Goal: Information Seeking & Learning: Learn about a topic

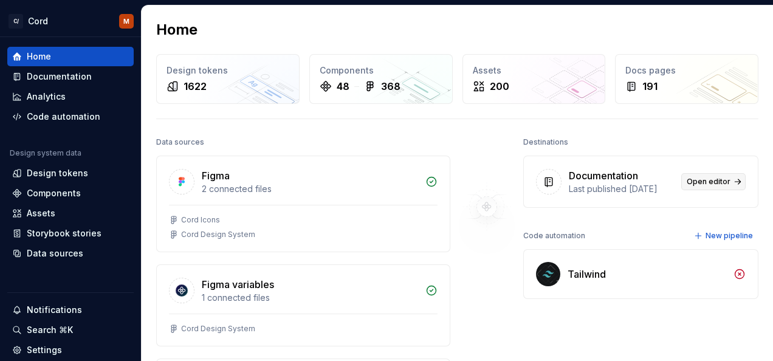
click at [705, 187] on span "Open editor" at bounding box center [709, 182] width 44 height 10
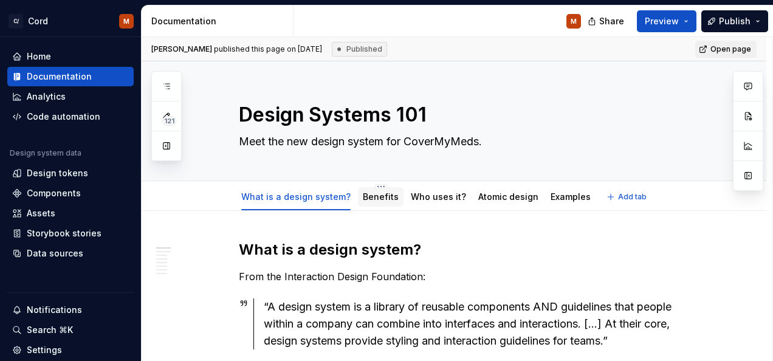
click at [381, 197] on link "Benefits" at bounding box center [381, 197] width 36 height 10
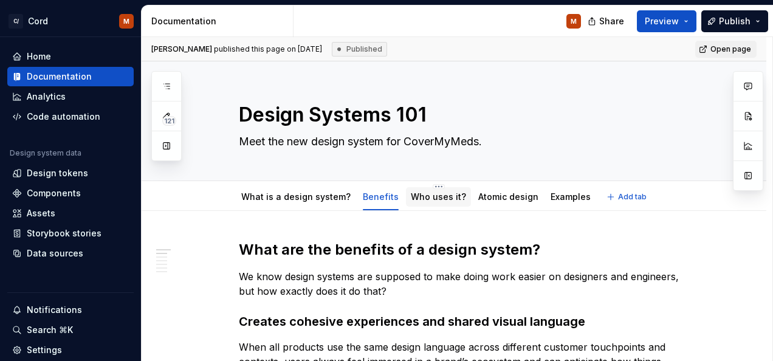
click at [438, 193] on link "Who uses it?" at bounding box center [438, 197] width 55 height 10
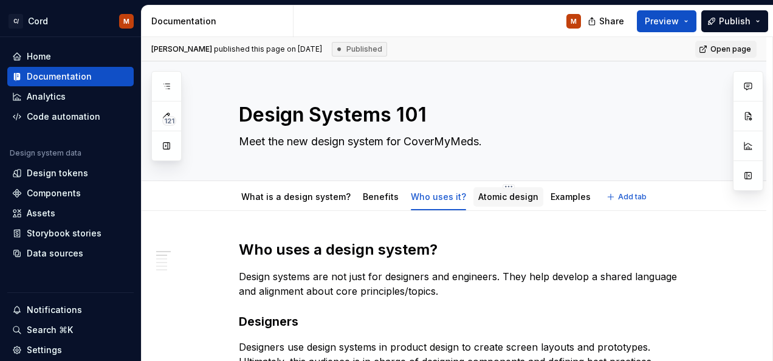
click at [490, 196] on link "Atomic design" at bounding box center [508, 197] width 60 height 10
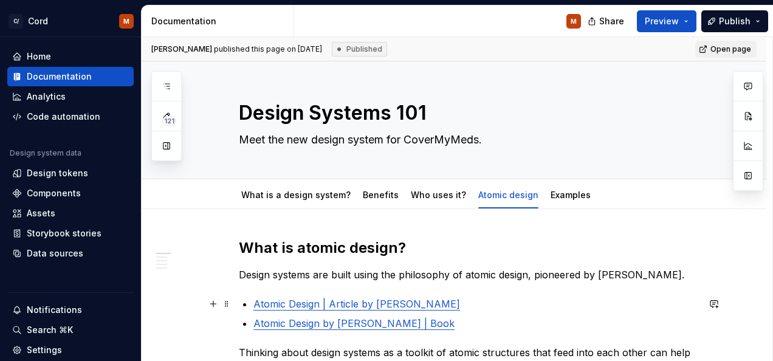
scroll to position [1, 0]
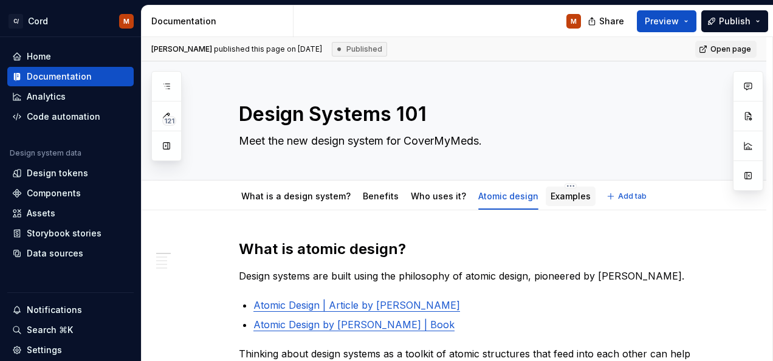
click at [566, 201] on div "Examples" at bounding box center [571, 196] width 40 height 12
click at [546, 198] on div "Examples" at bounding box center [571, 196] width 50 height 19
click at [553, 195] on link "Examples" at bounding box center [571, 196] width 40 height 10
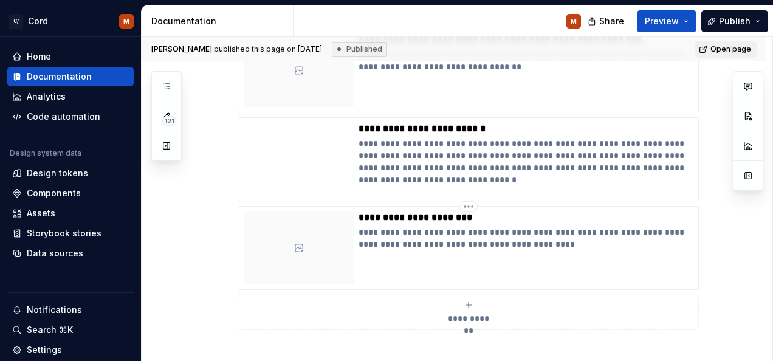
scroll to position [396, 0]
type textarea "*"
